Goal: Task Accomplishment & Management: Manage account settings

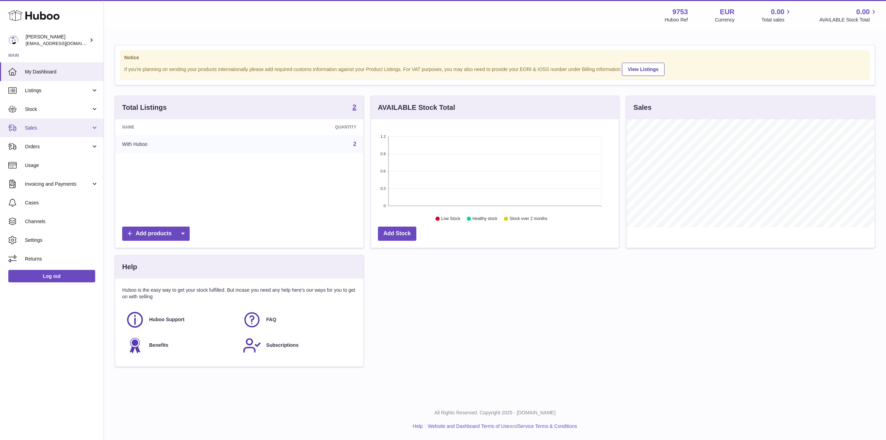
scroll to position [108, 248]
click at [49, 125] on span "Sales" at bounding box center [58, 128] width 66 height 7
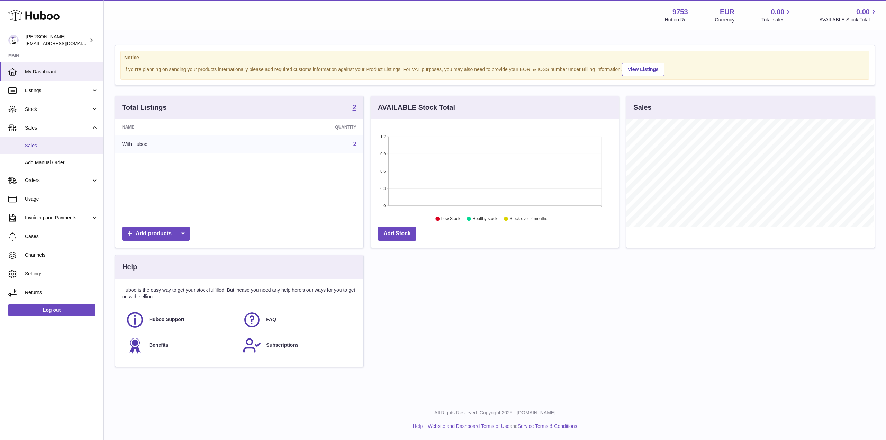
click at [50, 144] on span "Sales" at bounding box center [61, 145] width 73 height 7
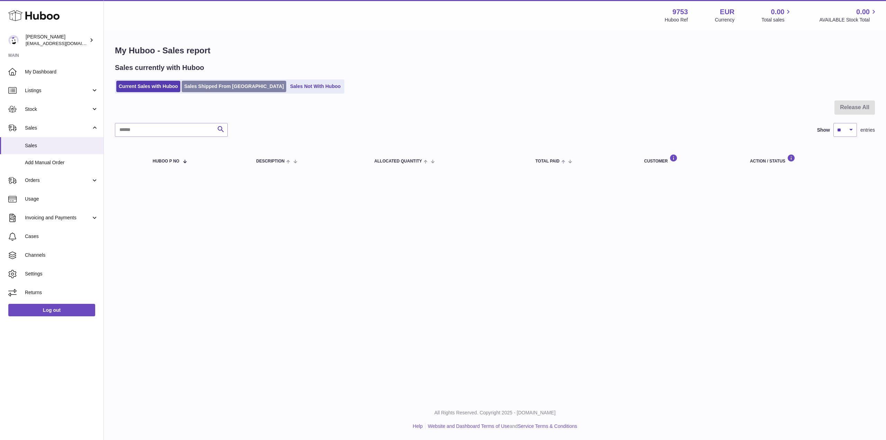
click at [215, 83] on link "Sales Shipped From Huboo" at bounding box center [234, 86] width 105 height 11
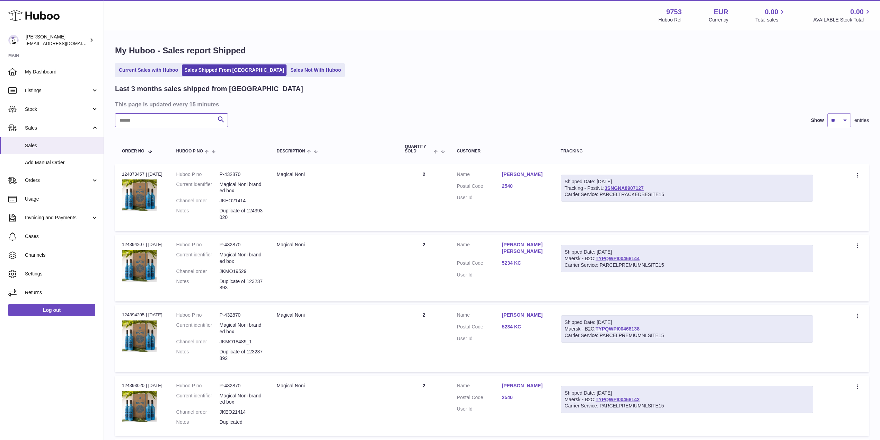
click at [154, 126] on input "text" at bounding box center [171, 120] width 113 height 14
paste input "**********"
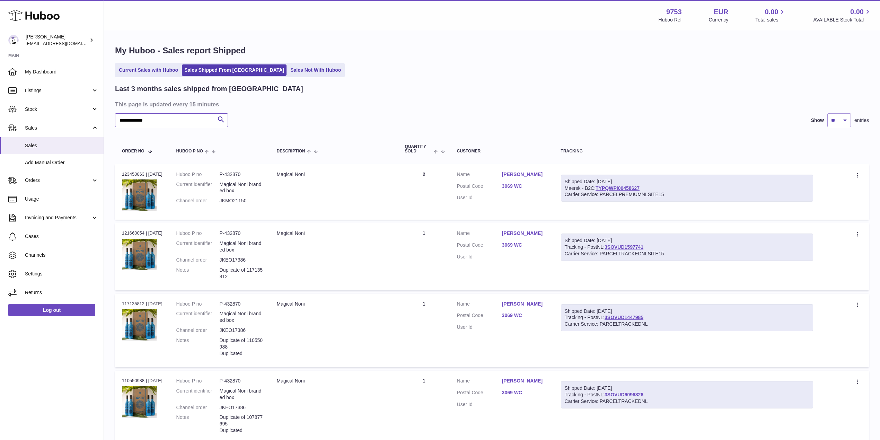
type input "**********"
click at [515, 230] on link "Hedwig Lobman" at bounding box center [524, 233] width 45 height 7
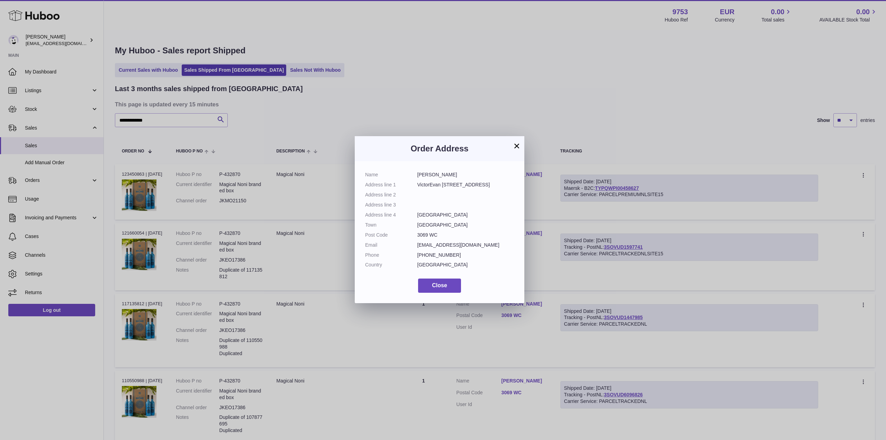
click at [514, 142] on button "×" at bounding box center [517, 146] width 8 height 8
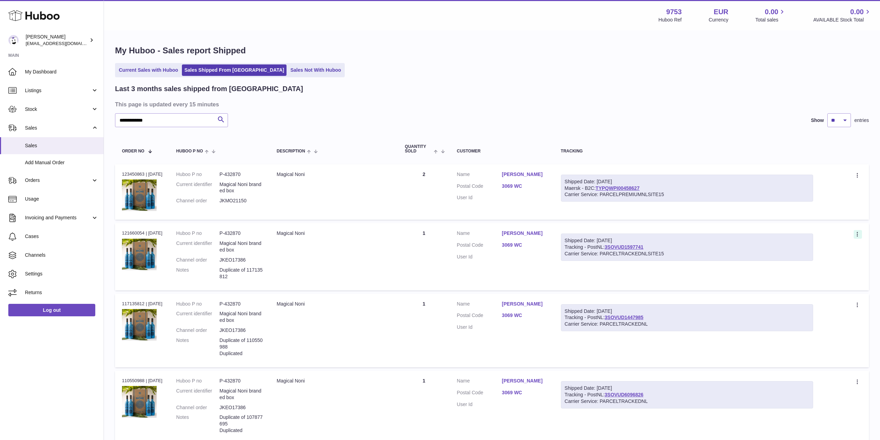
click at [857, 232] on icon at bounding box center [858, 234] width 8 height 7
click at [805, 265] on li "Duplicate Order" at bounding box center [826, 264] width 69 height 15
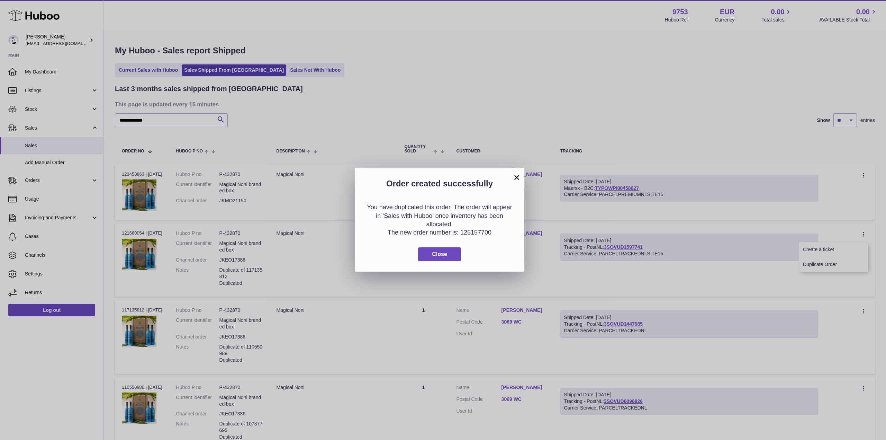
click at [443, 262] on div "You have duplicated this order. The order will appear in ‘Sales with Huboo’ onc…" at bounding box center [440, 232] width 170 height 79
click at [444, 260] on button "Close" at bounding box center [439, 254] width 43 height 14
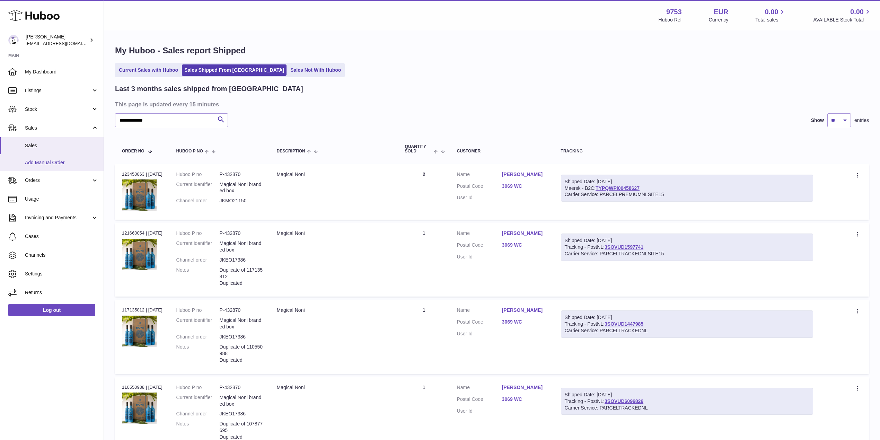
click at [64, 159] on span "Add Manual Order" at bounding box center [61, 162] width 73 height 7
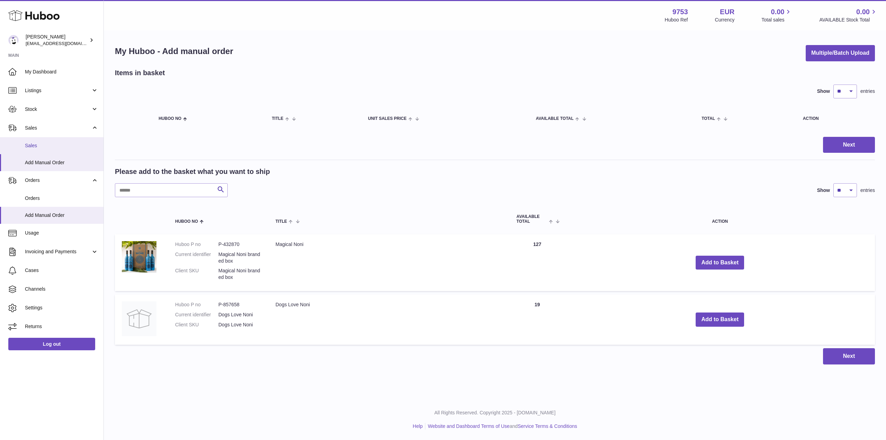
drag, startPoint x: 0, startPoint y: 0, endPoint x: 67, endPoint y: 148, distance: 161.9
click at [67, 148] on span "Sales" at bounding box center [61, 145] width 73 height 7
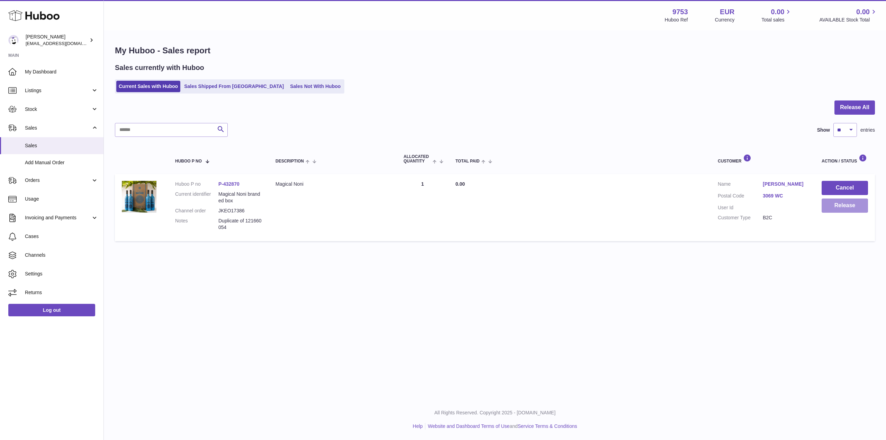
click at [854, 205] on button "Release" at bounding box center [845, 205] width 46 height 14
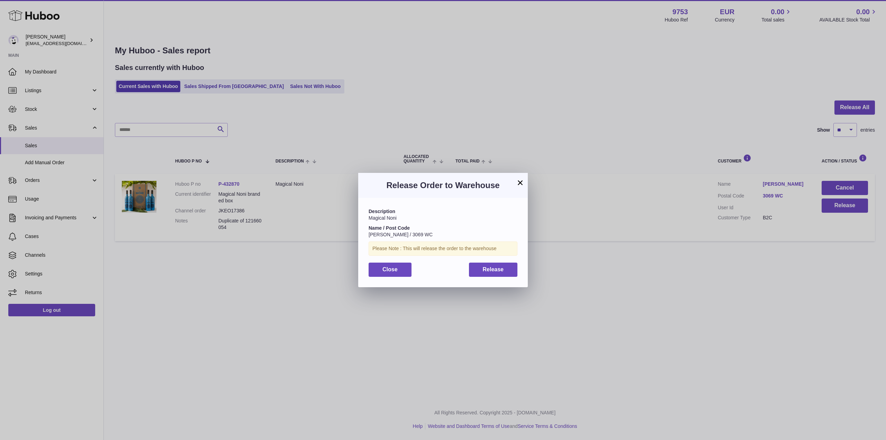
click at [495, 261] on div "Description Magical Noni Name / Post Code Hedwig Lobman / 3069 WC Please Note :…" at bounding box center [443, 242] width 170 height 89
click at [496, 270] on span "Release" at bounding box center [493, 269] width 21 height 6
